Goal: Information Seeking & Learning: Check status

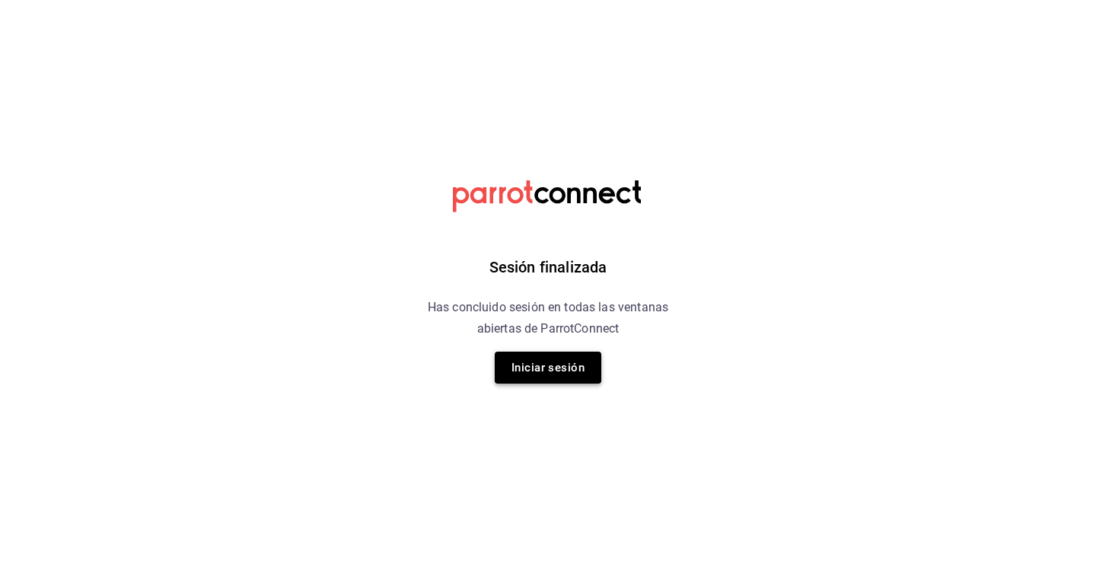
click at [566, 384] on button "Iniciar sesión" at bounding box center [548, 368] width 107 height 32
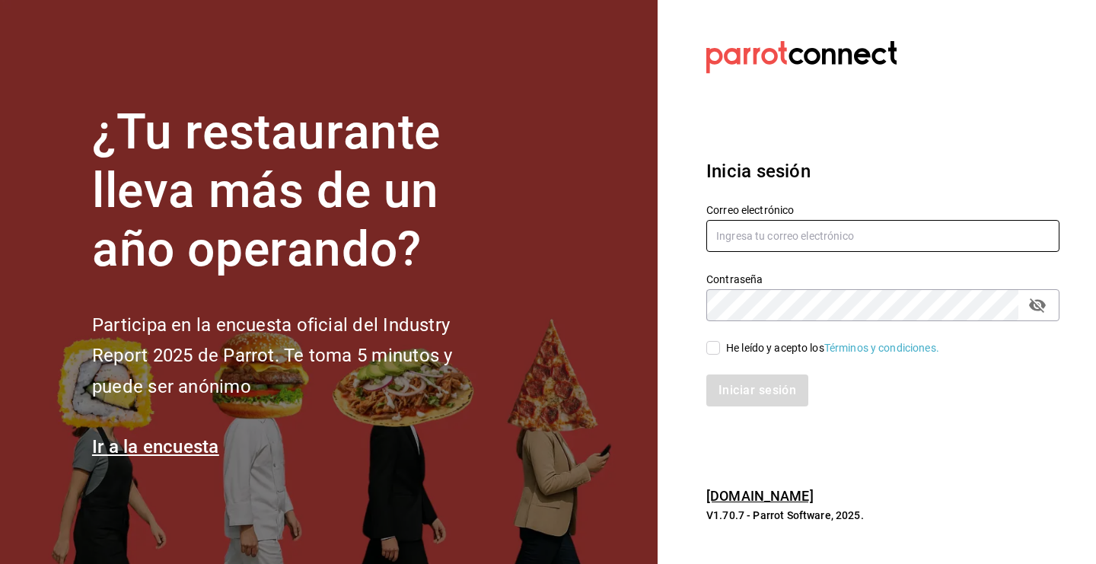
type input "[EMAIL_ADDRESS][DOMAIN_NAME]"
click at [713, 342] on input "He leído y acepto los Términos y condiciones." at bounding box center [713, 348] width 14 height 14
checkbox input "true"
click at [724, 391] on button "Iniciar sesión" at bounding box center [758, 391] width 104 height 32
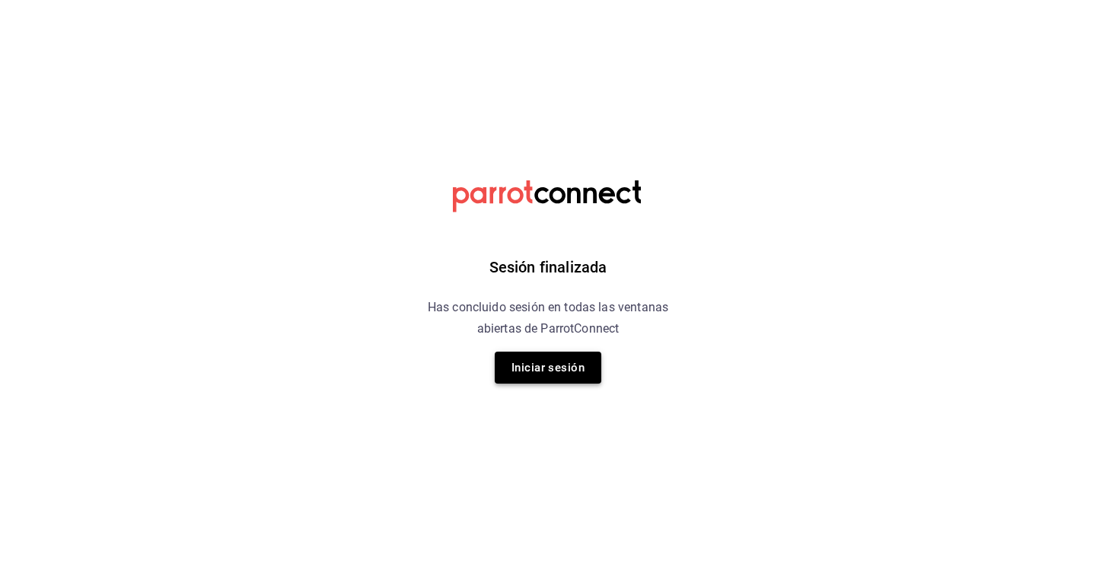
click at [555, 374] on button "Iniciar sesión" at bounding box center [548, 368] width 107 height 32
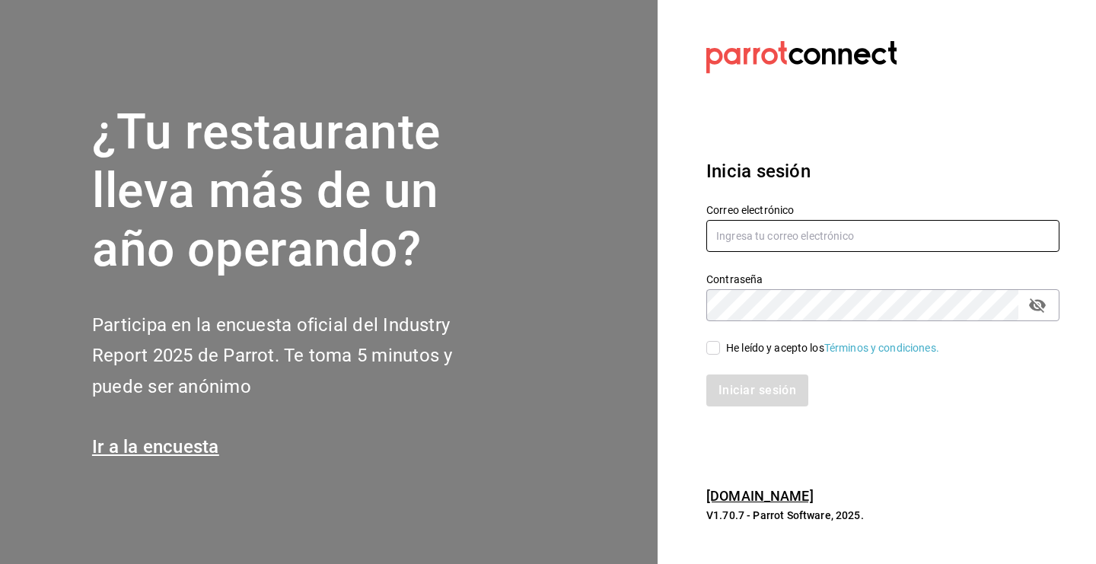
type input "[EMAIL_ADDRESS][DOMAIN_NAME]"
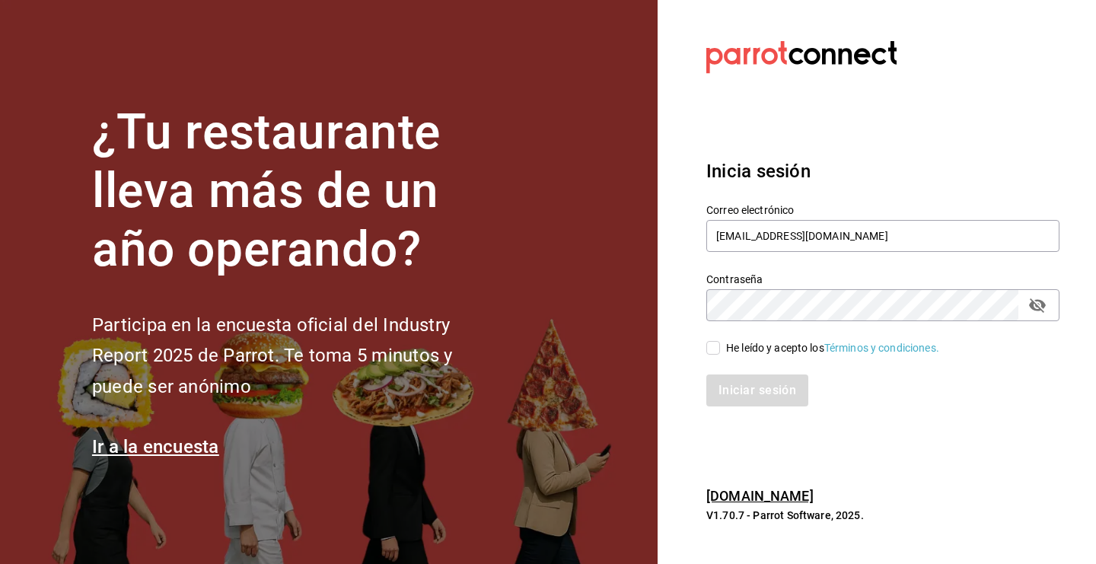
click at [711, 356] on div "Iniciar sesión" at bounding box center [874, 381] width 372 height 50
click at [712, 350] on input "He leído y acepto los Términos y condiciones." at bounding box center [713, 348] width 14 height 14
checkbox input "true"
click at [728, 381] on button "Iniciar sesión" at bounding box center [758, 391] width 104 height 32
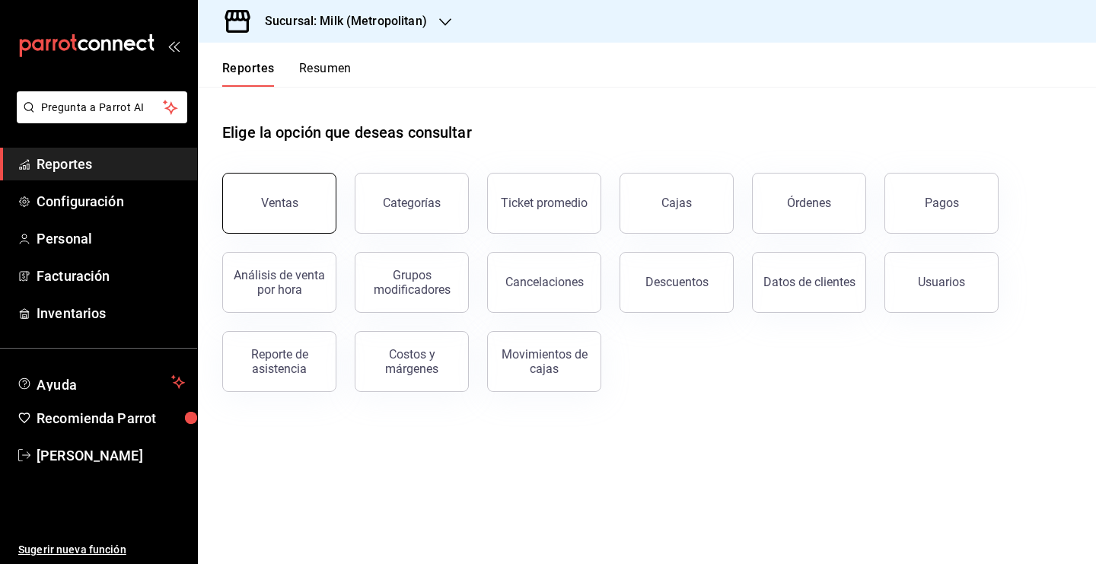
click at [309, 206] on button "Ventas" at bounding box center [279, 203] width 114 height 61
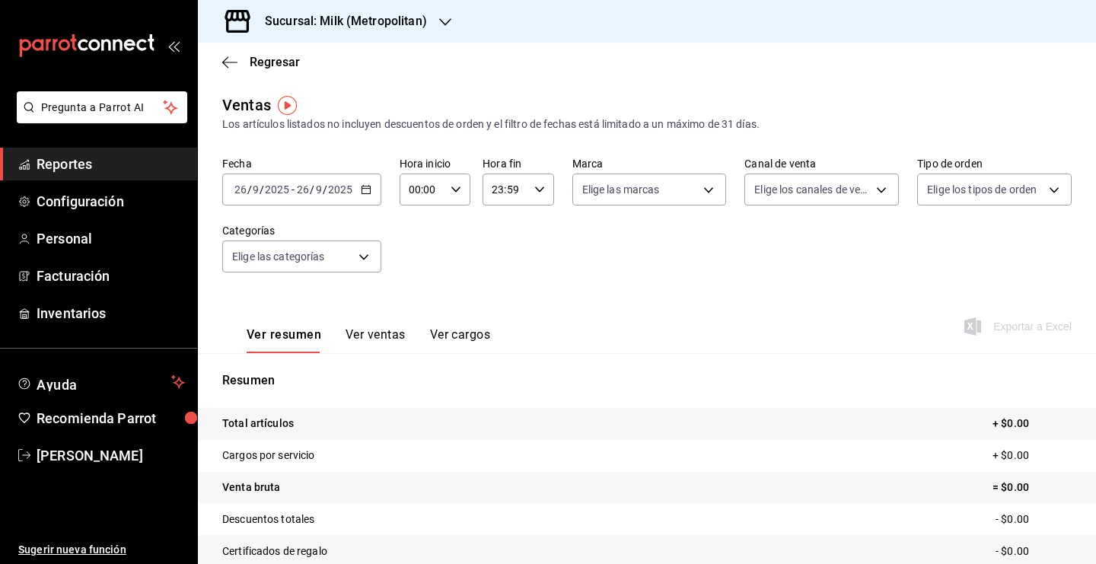
click at [364, 194] on \(Stroke\) "button" at bounding box center [366, 190] width 9 height 8
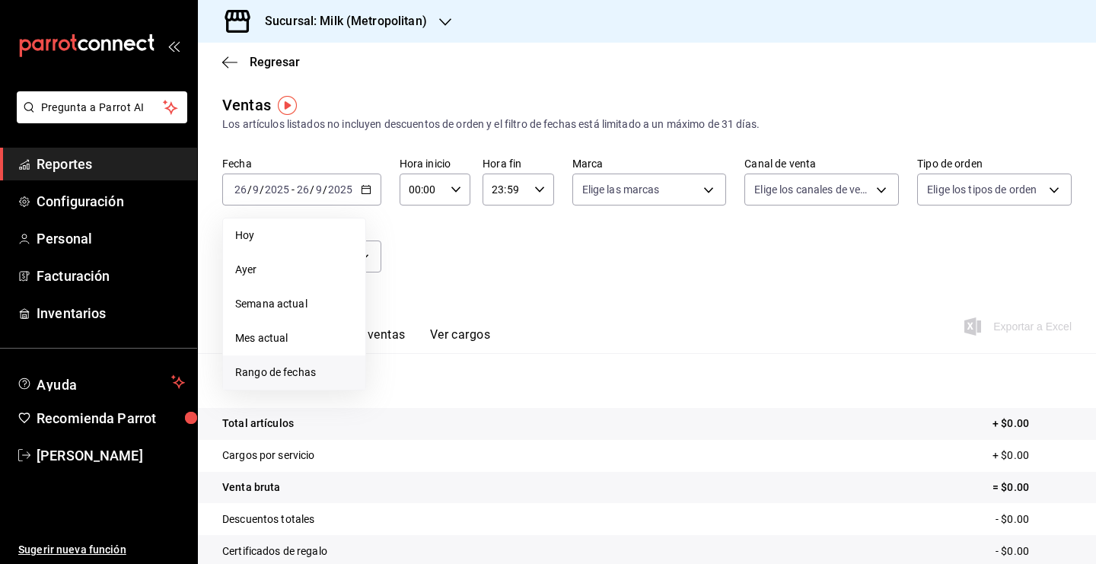
click at [318, 367] on span "Rango de fechas" at bounding box center [294, 373] width 118 height 16
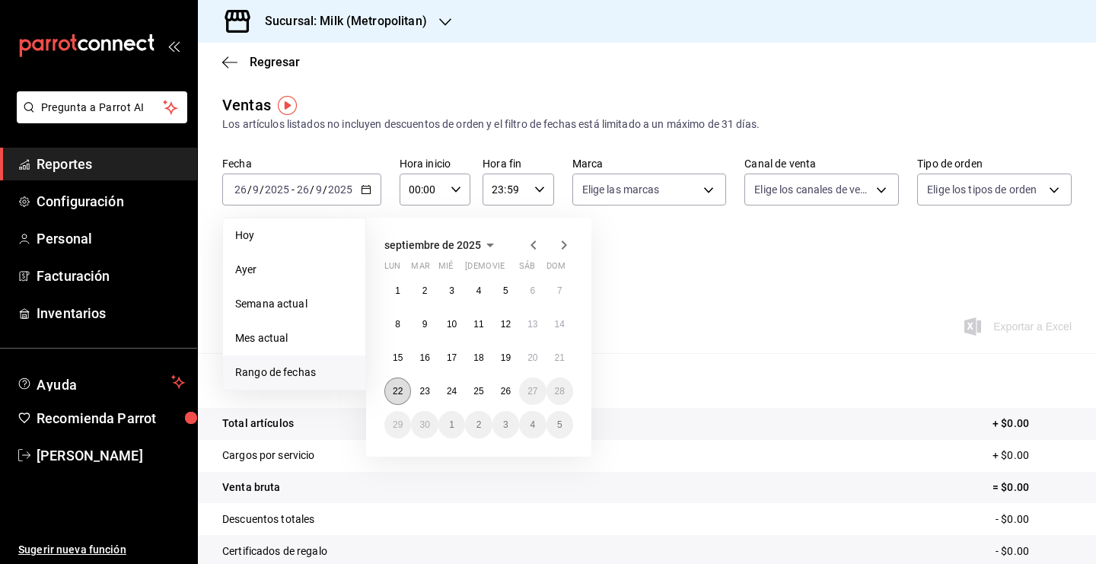
click at [394, 391] on abbr "22" at bounding box center [398, 391] width 10 height 11
click at [423, 397] on button "23" at bounding box center [424, 391] width 27 height 27
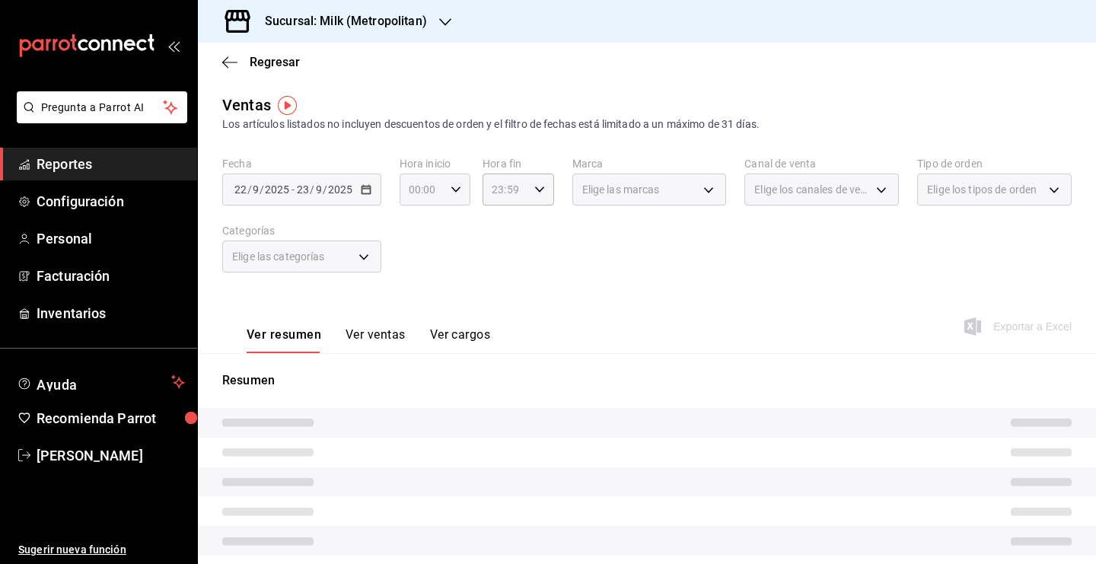
click at [451, 188] on icon "button" at bounding box center [456, 189] width 11 height 11
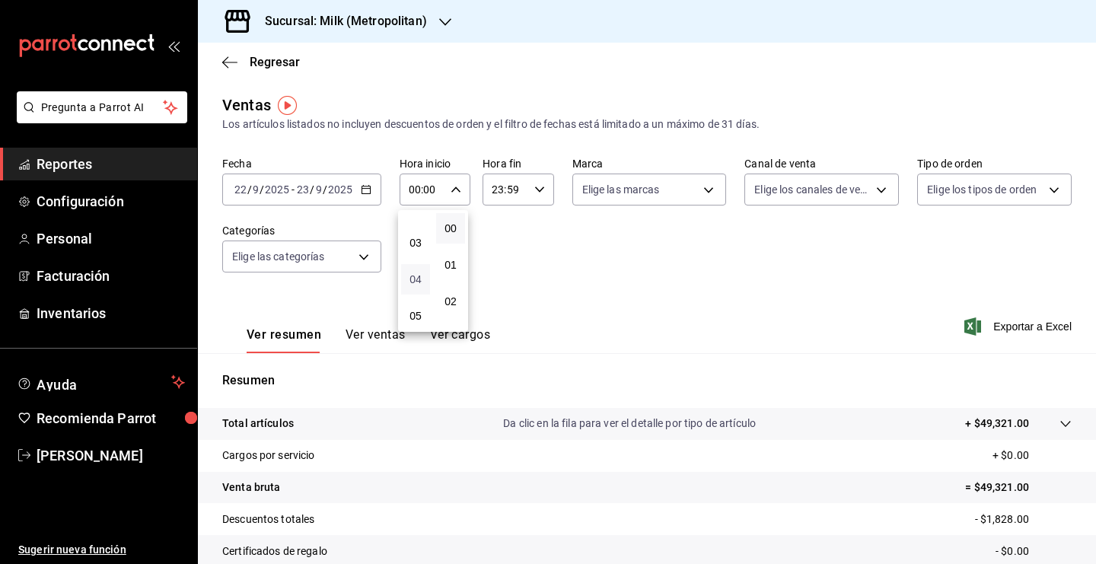
scroll to position [96, 0]
click at [412, 317] on span "05" at bounding box center [415, 315] width 11 height 12
type input "05:00"
click at [534, 187] on div at bounding box center [548, 282] width 1096 height 564
click at [534, 188] on icon "button" at bounding box center [539, 189] width 11 height 11
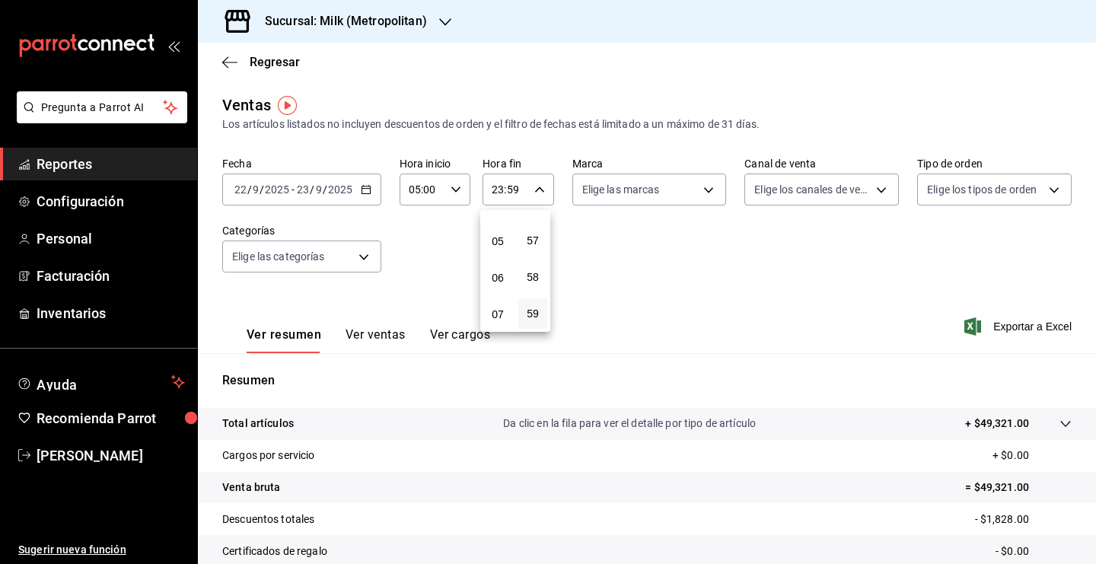
scroll to position [169, 0]
click at [497, 247] on span "05" at bounding box center [498, 242] width 11 height 12
click at [530, 222] on span "00" at bounding box center [533, 228] width 11 height 12
type input "05:00"
click at [613, 274] on div at bounding box center [548, 282] width 1096 height 564
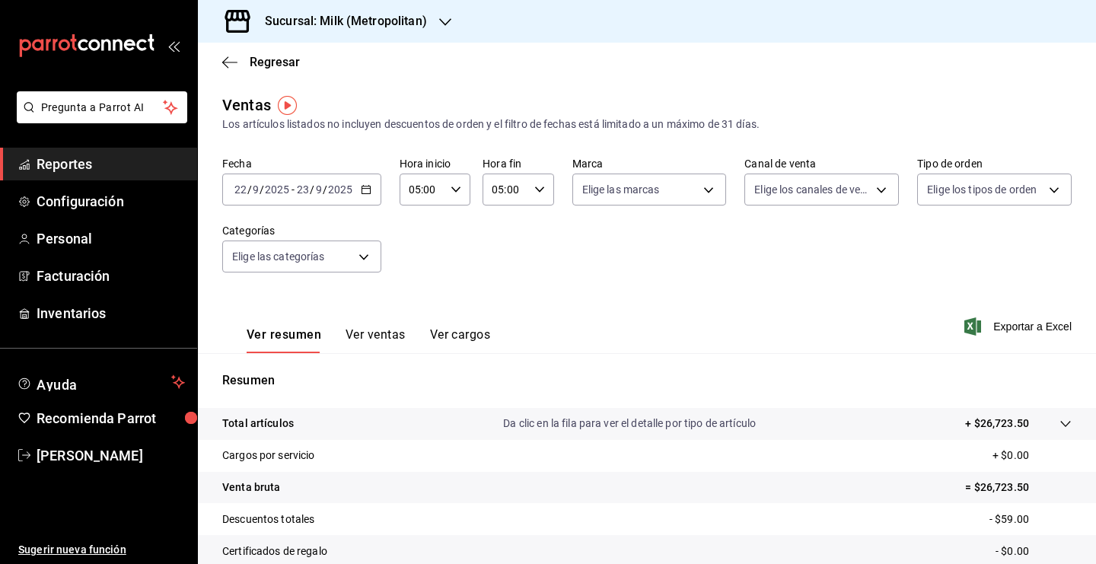
click at [1060, 425] on icon at bounding box center [1065, 424] width 10 height 6
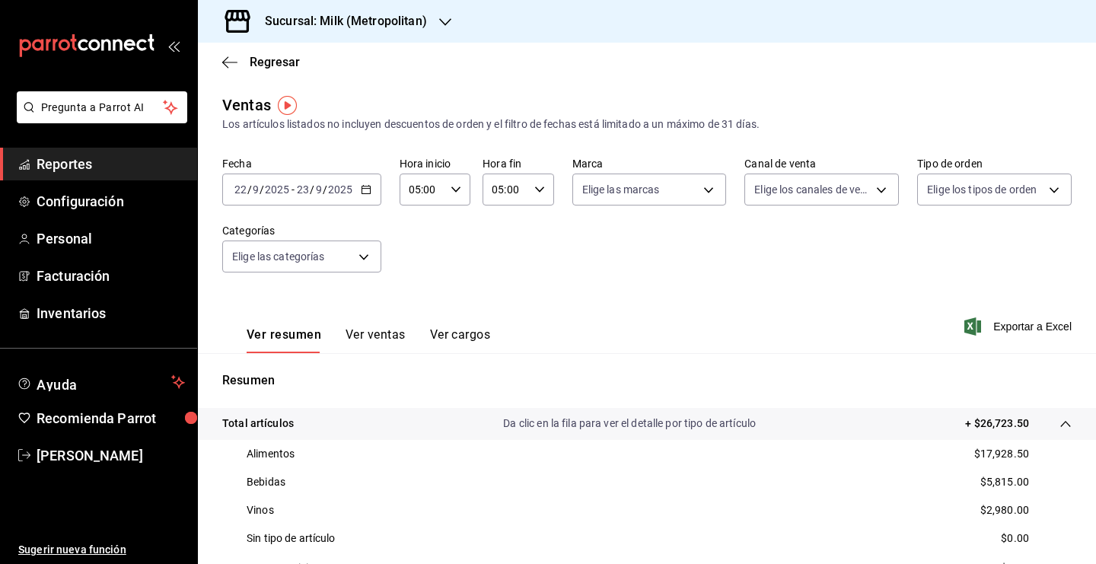
click at [360, 183] on div "2025-09-22 22 / 9 / 2025 - 2025-09-23 23 / 9 / 2025" at bounding box center [301, 190] width 159 height 32
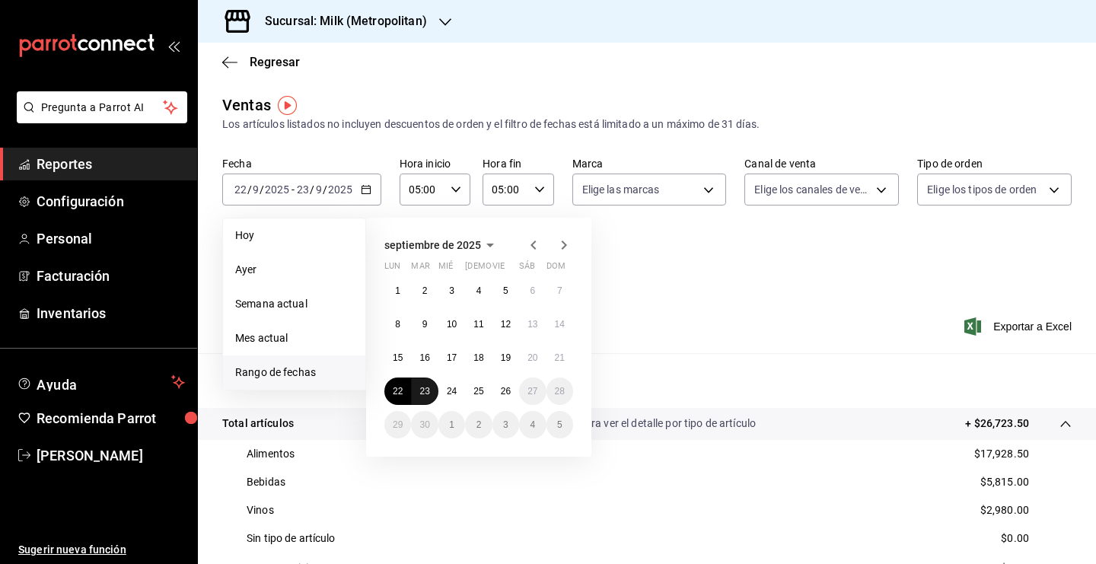
click at [429, 394] on abbr "23" at bounding box center [424, 391] width 10 height 11
click at [464, 395] on button "24" at bounding box center [452, 391] width 27 height 27
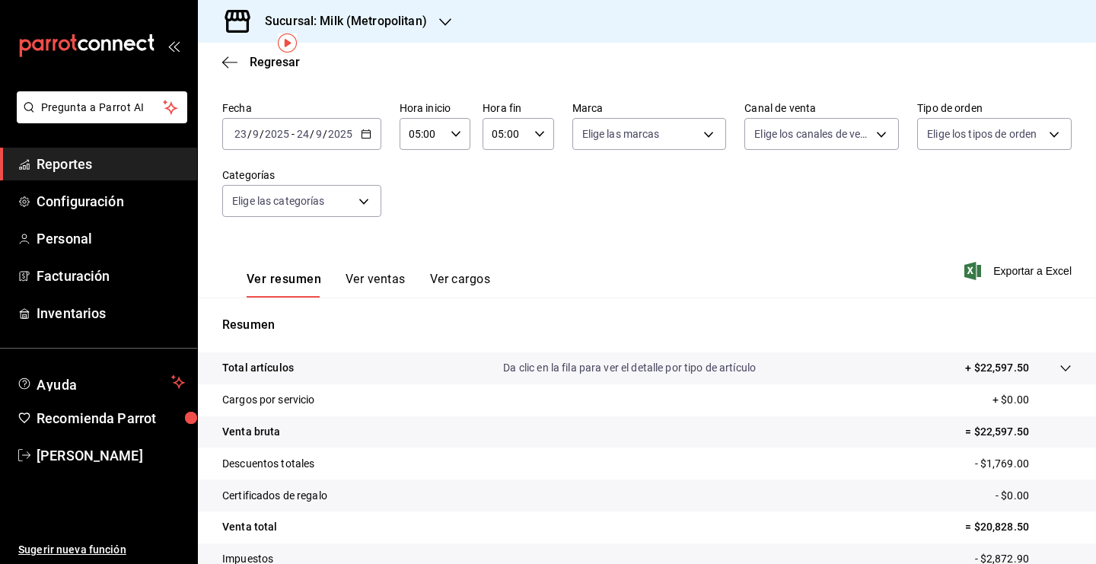
scroll to position [62, 0]
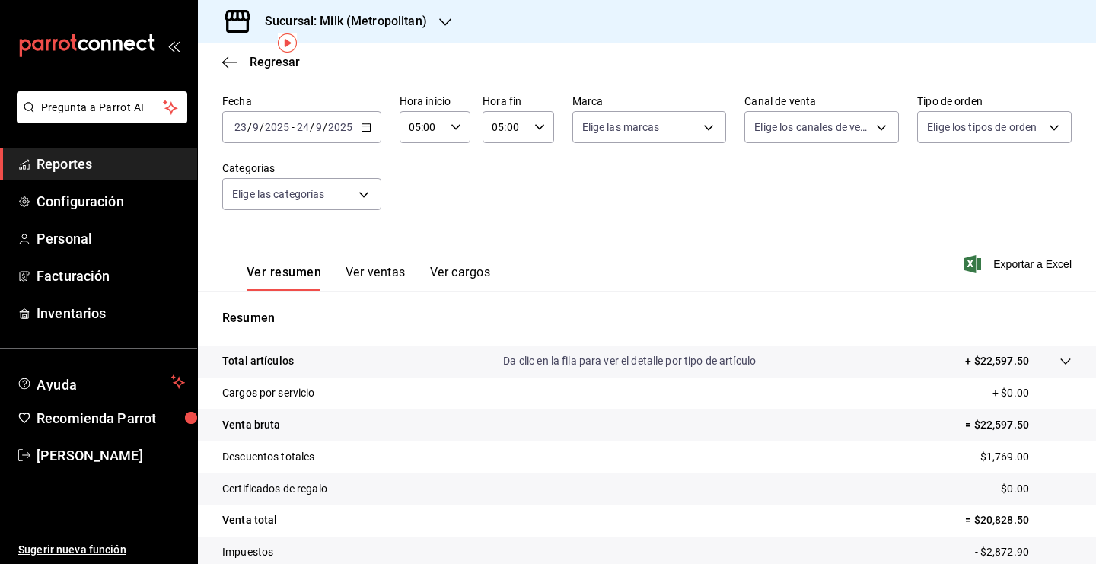
click at [1060, 365] on icon at bounding box center [1066, 362] width 12 height 12
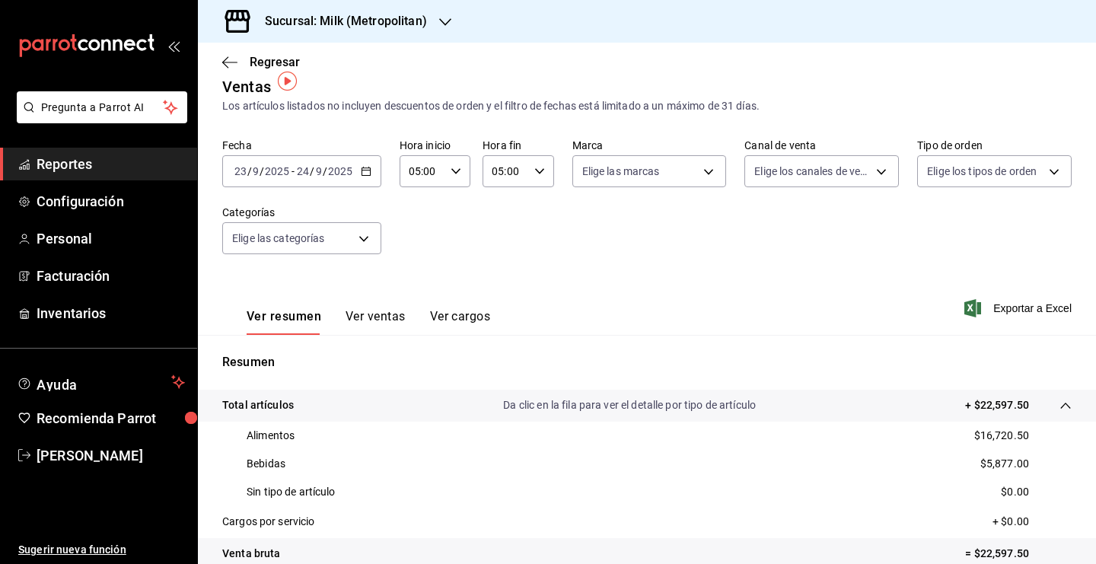
scroll to position [18, 0]
click at [361, 171] on icon "button" at bounding box center [366, 172] width 11 height 11
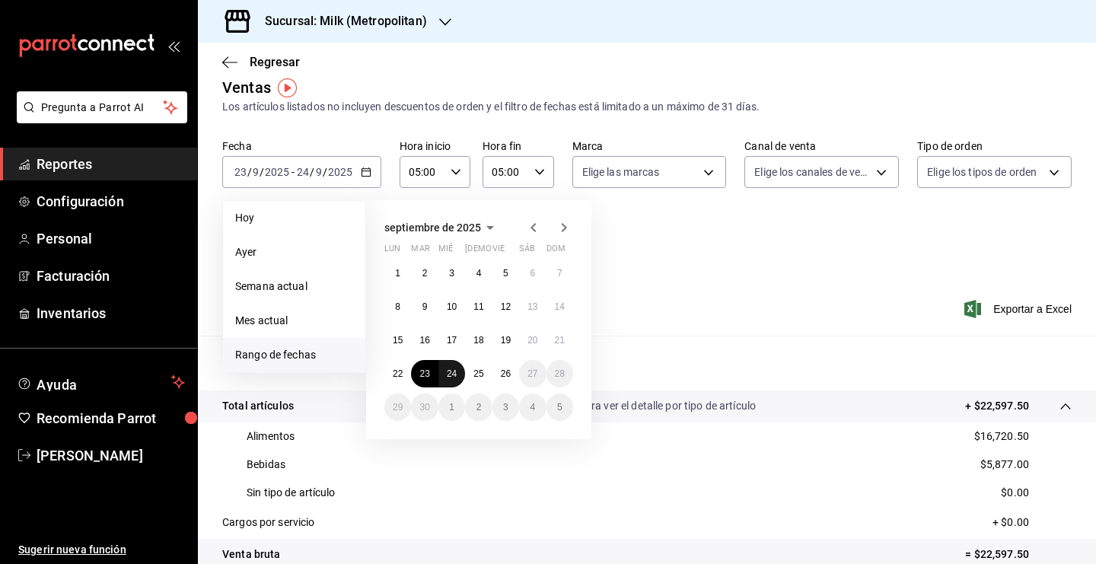
click at [451, 376] on abbr "24" at bounding box center [452, 373] width 10 height 11
click at [483, 378] on abbr "25" at bounding box center [479, 373] width 10 height 11
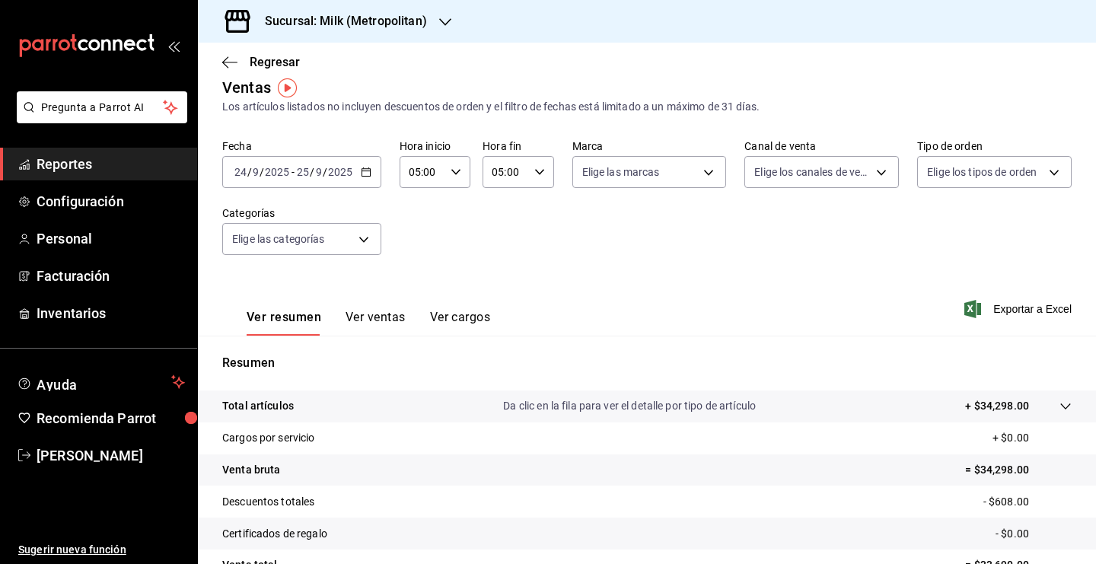
click at [1060, 400] on icon at bounding box center [1066, 406] width 12 height 12
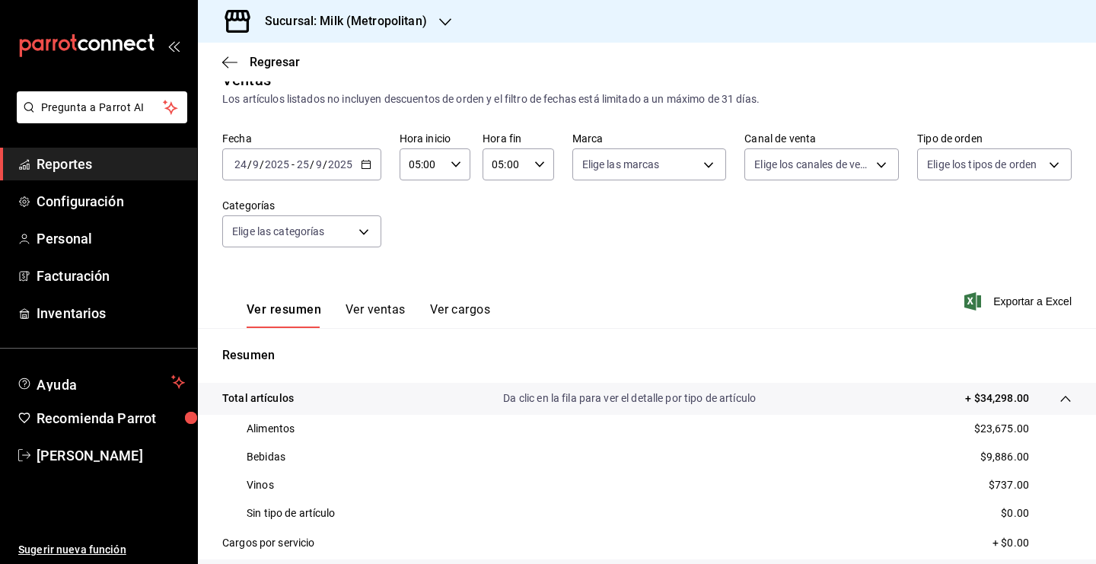
scroll to position [23, 0]
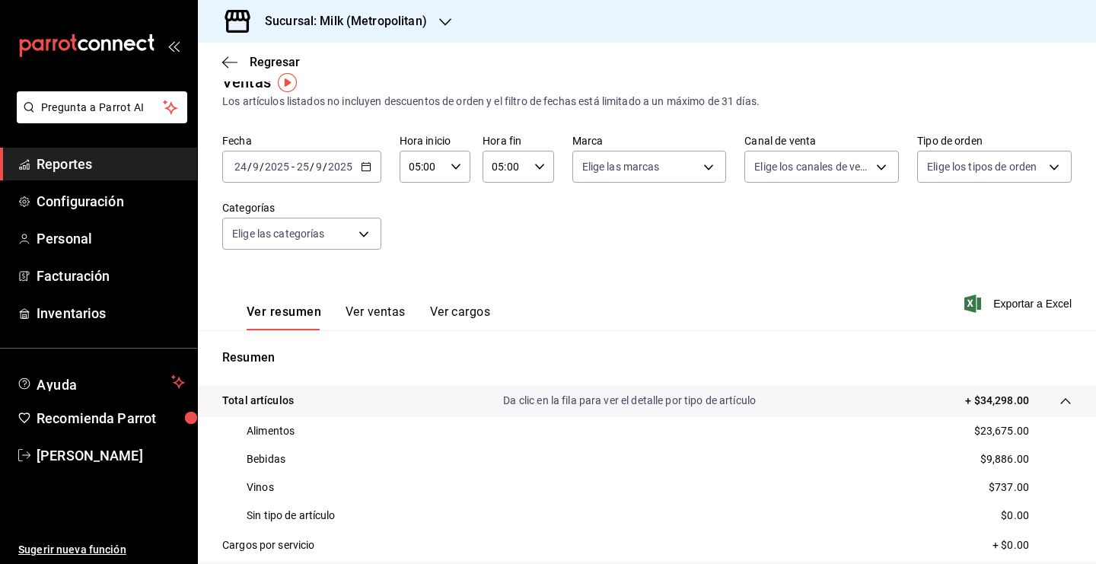
click at [372, 168] on div "2025-09-24 24 / 9 / 2025 - 2025-09-25 25 / 9 / 2025" at bounding box center [301, 167] width 159 height 32
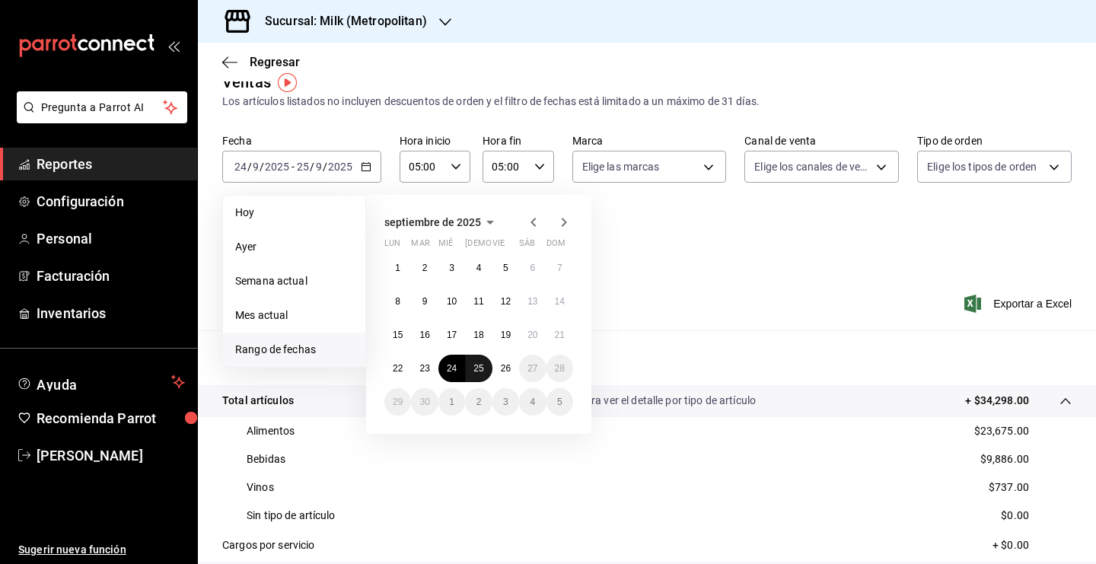
click at [486, 369] on button "25" at bounding box center [478, 368] width 27 height 27
click at [502, 372] on abbr "26" at bounding box center [506, 368] width 10 height 11
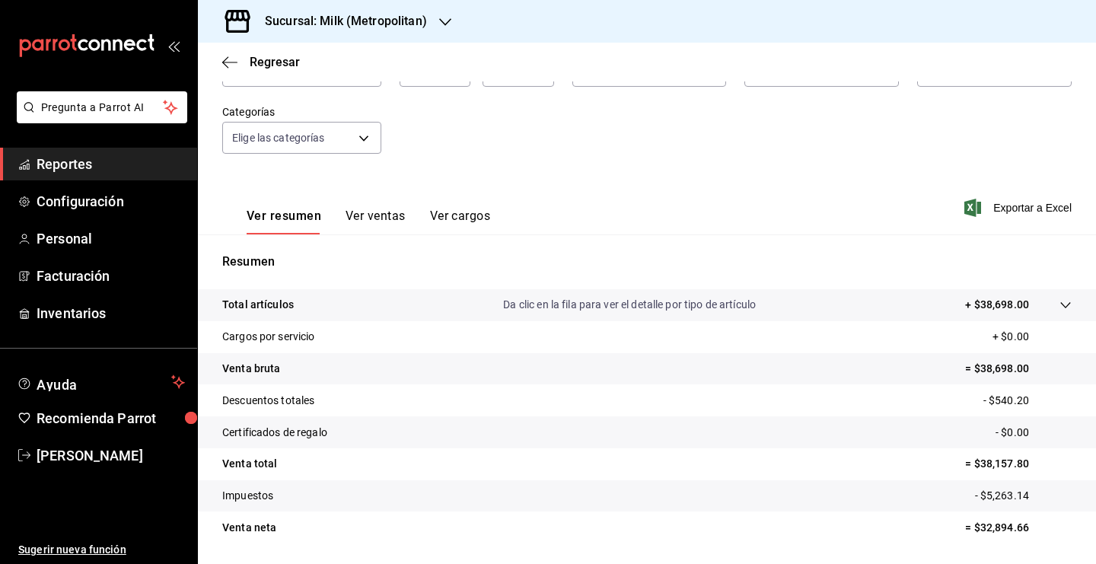
scroll to position [120, 0]
click at [1060, 305] on icon at bounding box center [1066, 304] width 12 height 12
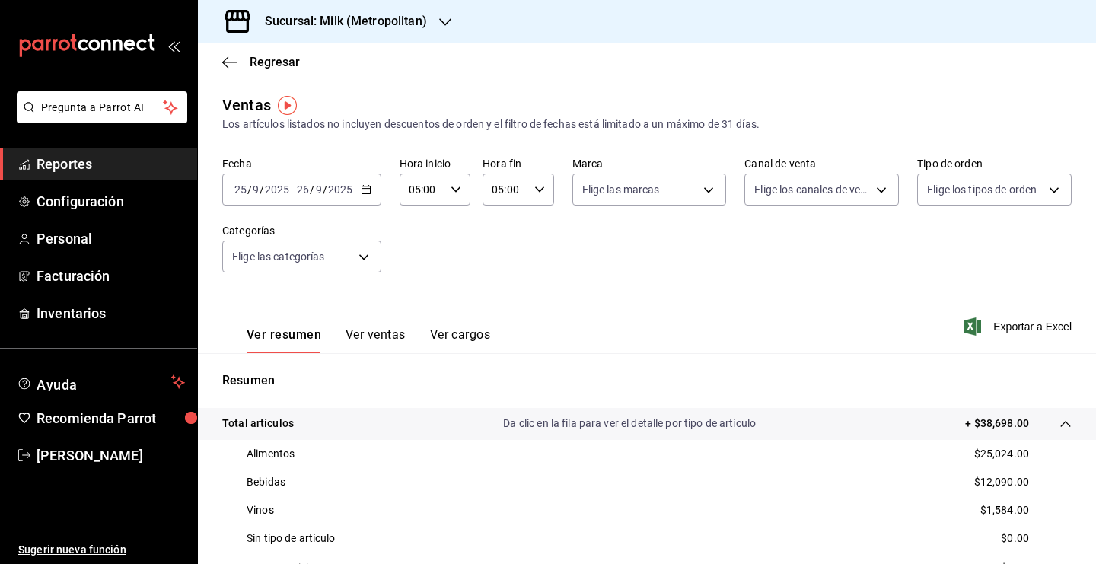
scroll to position [0, 0]
click at [279, 65] on span "Regresar" at bounding box center [275, 62] width 50 height 14
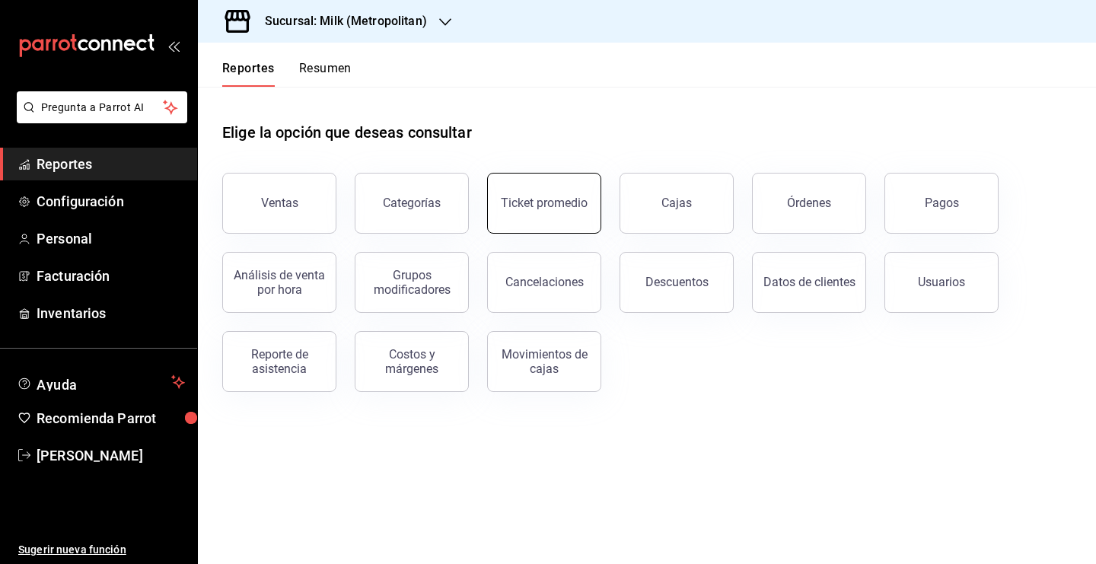
click at [541, 216] on button "Ticket promedio" at bounding box center [544, 203] width 114 height 61
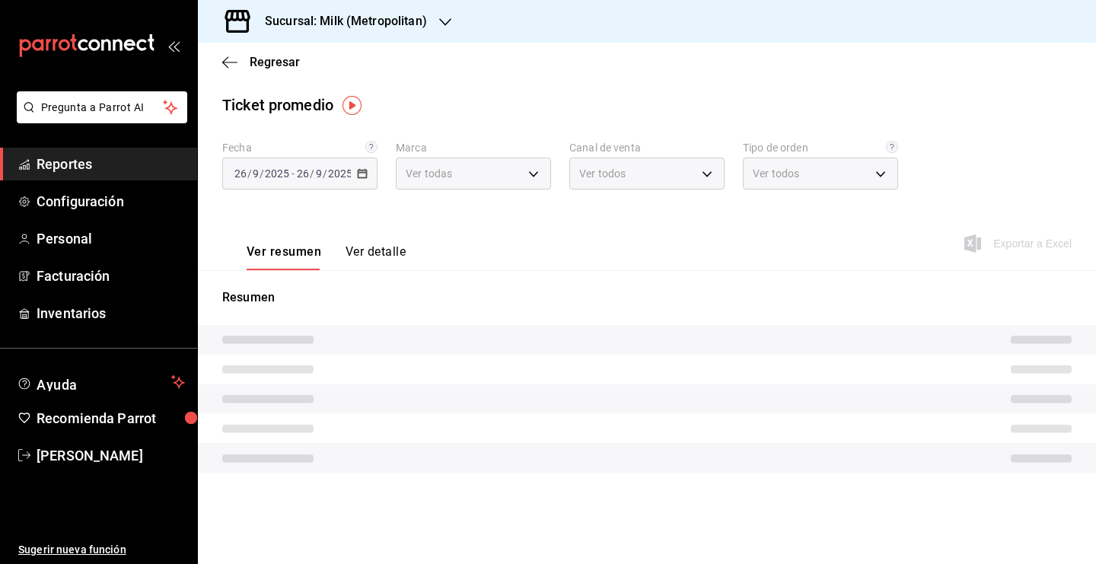
type input "57c9fc47-e65f-4221-a10c-96a6466a6251"
type input "PARROT,UBER_EATS,RAPPI,DIDI_FOOD,ONLINE"
type input "c6efb9bd-abd5-48a3-8783-83cc8f48df17,ac96d0b7-0302-404a-8271-ab3d4d47528d,08d44…"
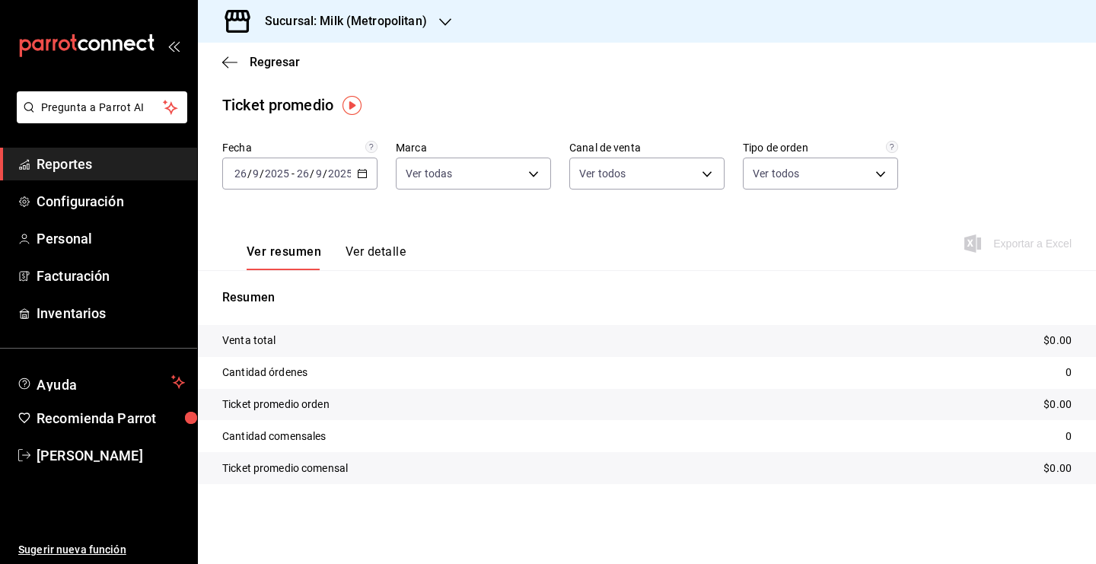
click at [363, 178] on \(Stroke\) "button" at bounding box center [362, 174] width 9 height 8
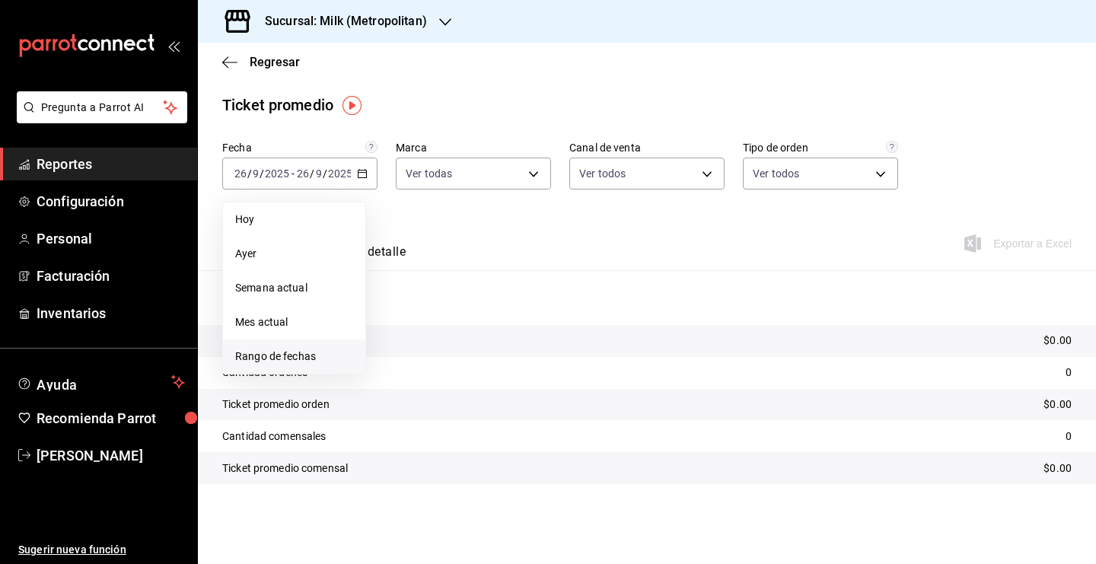
click at [273, 364] on span "Rango de fechas" at bounding box center [294, 357] width 118 height 16
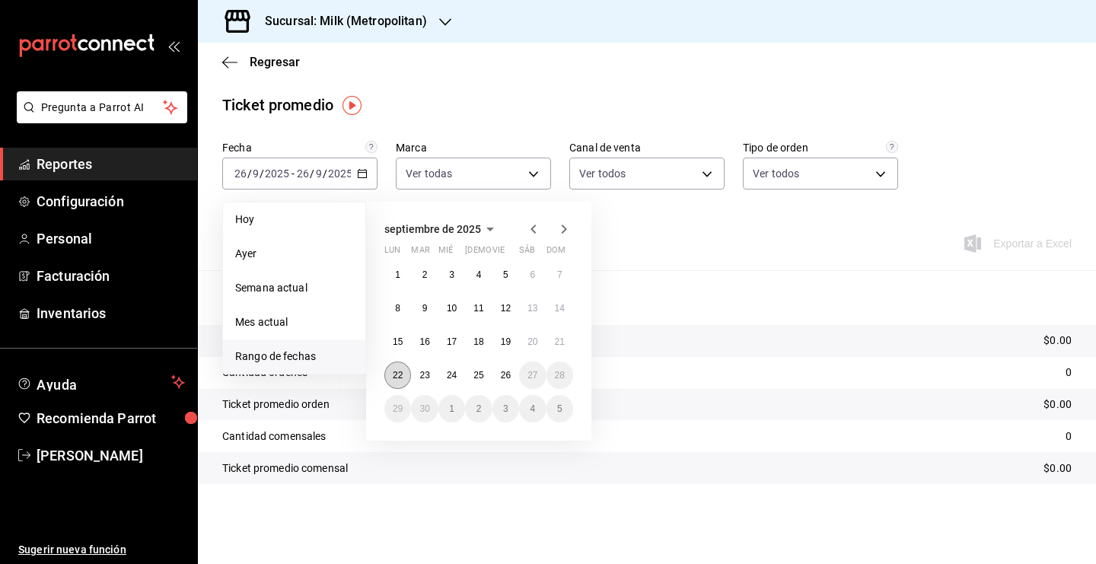
click at [396, 372] on abbr "22" at bounding box center [398, 375] width 10 height 11
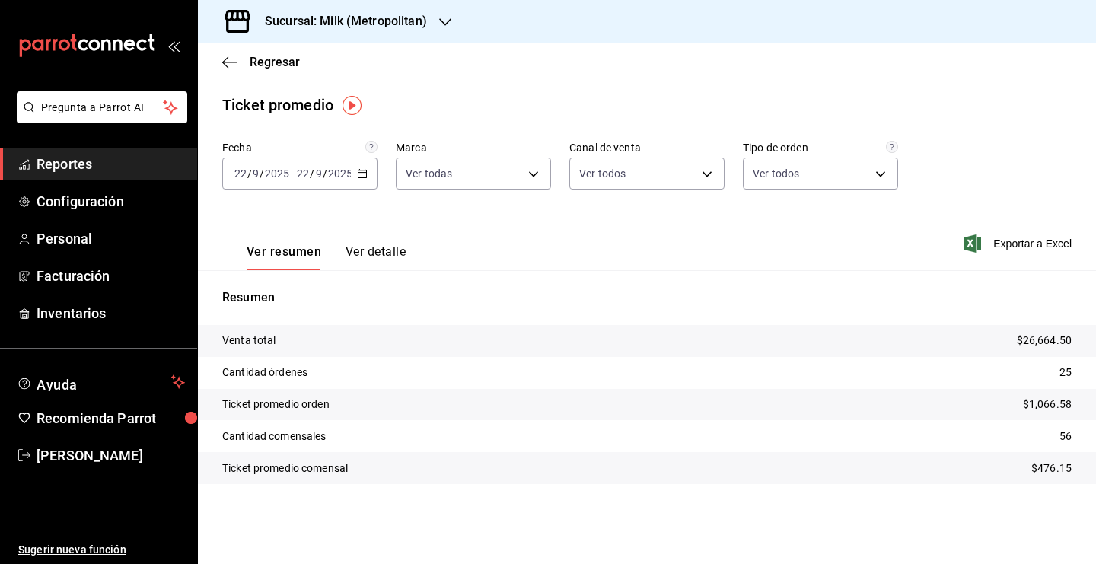
click at [357, 176] on icon "button" at bounding box center [362, 173] width 11 height 11
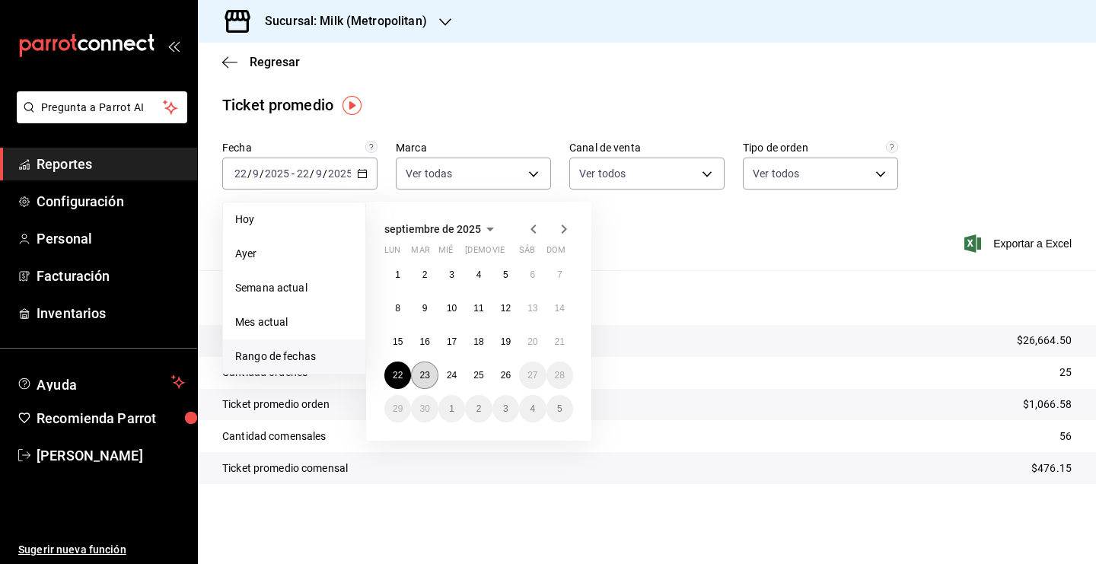
click at [423, 370] on abbr "23" at bounding box center [424, 375] width 10 height 11
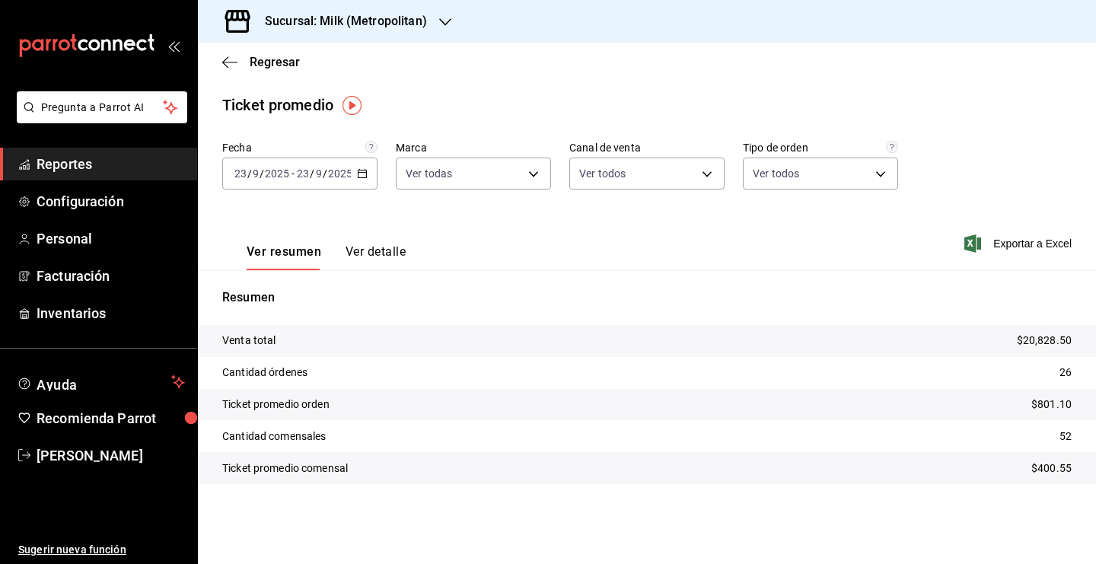
click at [356, 174] on div "2025-09-23 23 / 9 / 2025 - 2025-09-23 23 / 9 / 2025" at bounding box center [299, 174] width 155 height 32
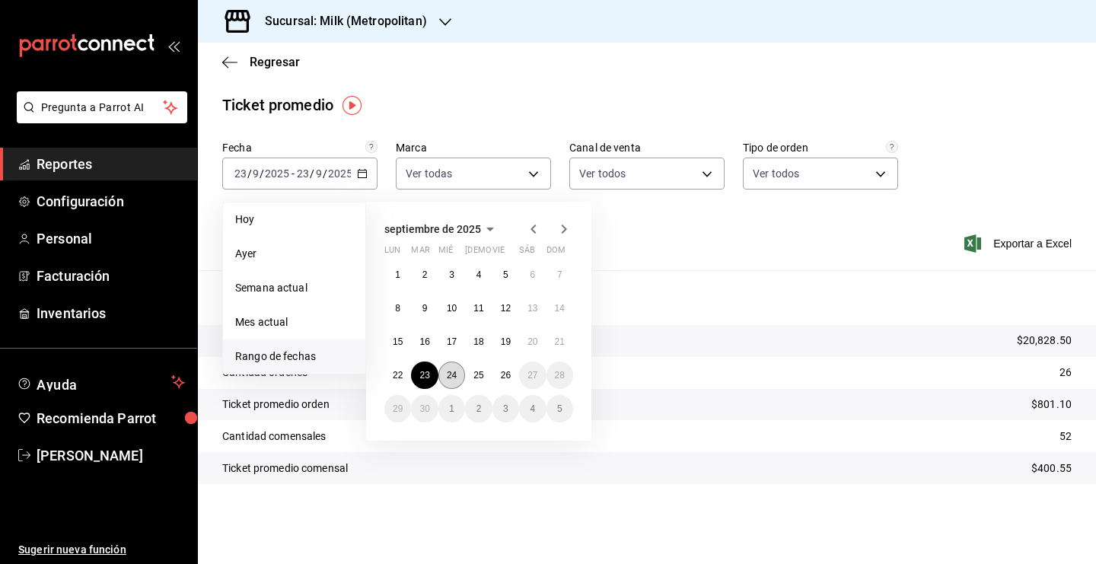
click at [449, 376] on abbr "24" at bounding box center [452, 375] width 10 height 11
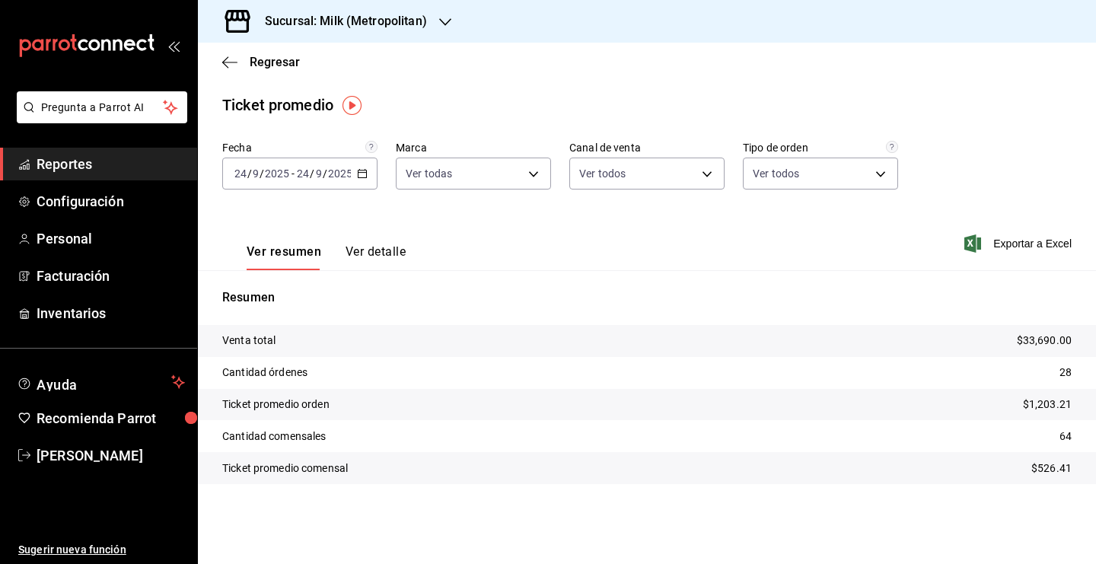
click at [366, 187] on div "2025-09-24 24 / 9 / 2025 - 2025-09-24 24 / 9 / 2025" at bounding box center [299, 174] width 155 height 32
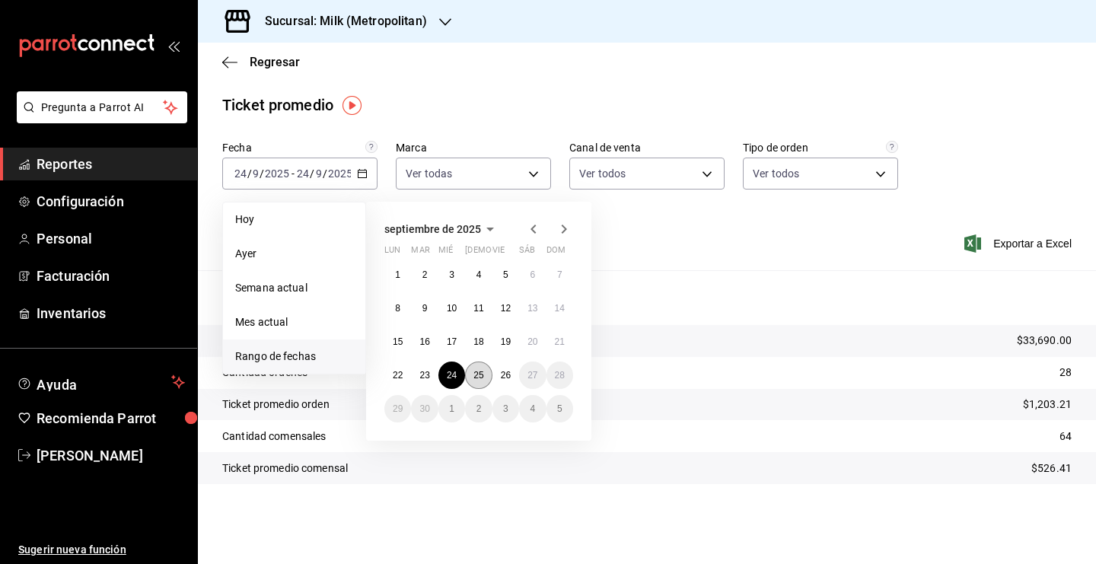
click at [477, 376] on abbr "25" at bounding box center [479, 375] width 10 height 11
